Goal: Task Accomplishment & Management: Use online tool/utility

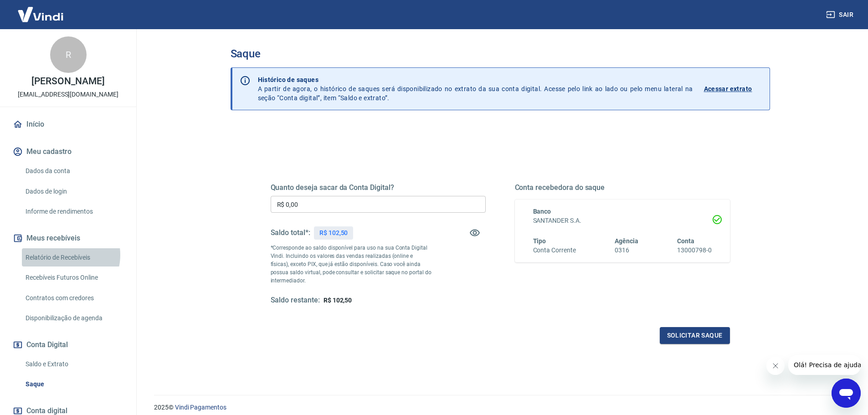
click at [66, 264] on link "Relatório de Recebíveis" at bounding box center [73, 257] width 103 height 19
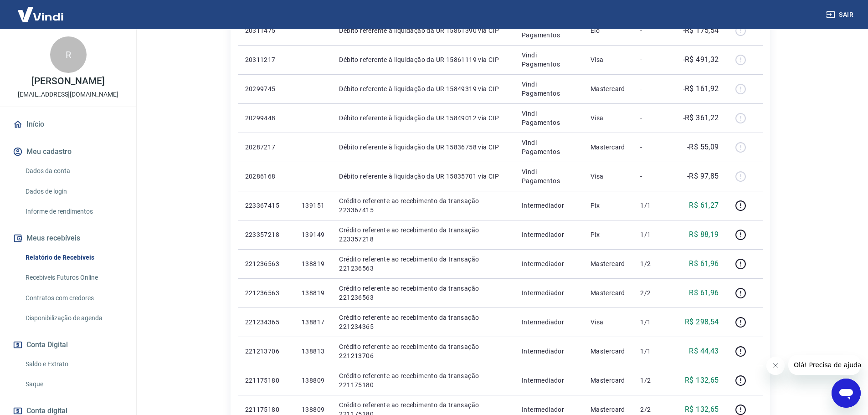
scroll to position [319, 0]
